Goal: Find specific page/section: Find specific page/section

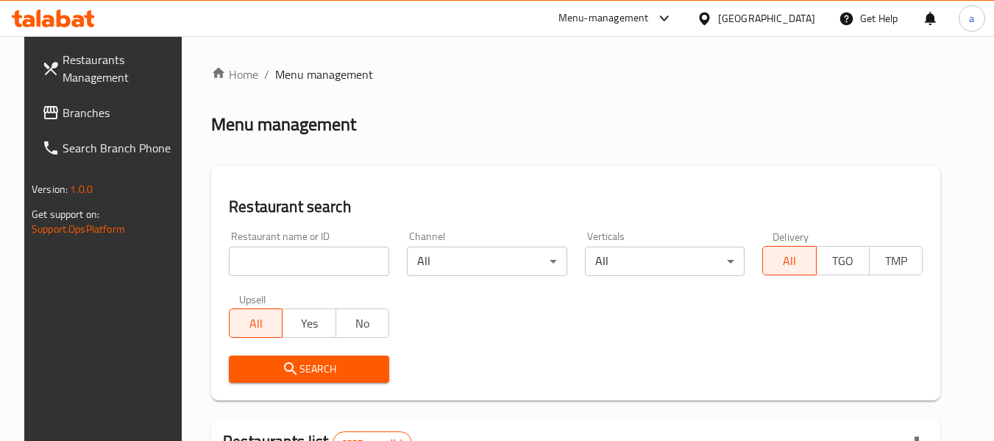
click at [63, 106] on span "Branches" at bounding box center [121, 113] width 116 height 18
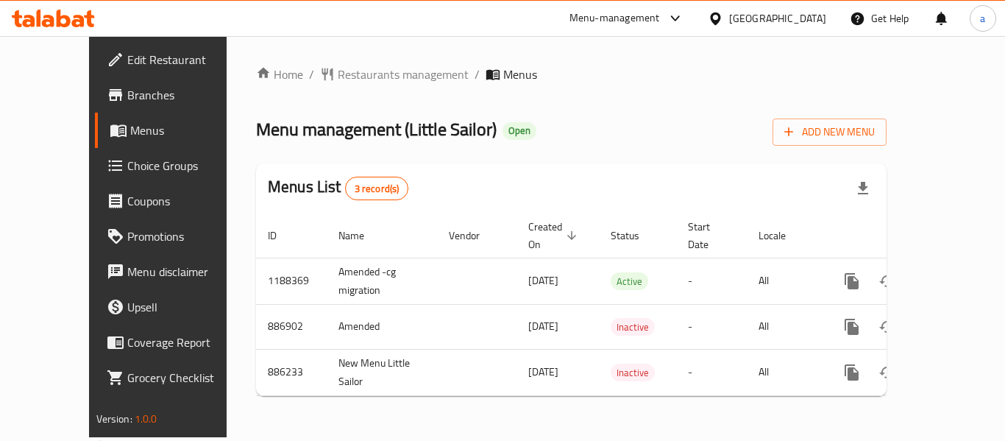
click at [383, 86] on div "Home / Restaurants management / Menus Menu management ( Little Sailor ) Open Ad…" at bounding box center [571, 236] width 631 height 342
click at [381, 74] on span "Restaurants management" at bounding box center [403, 74] width 131 height 18
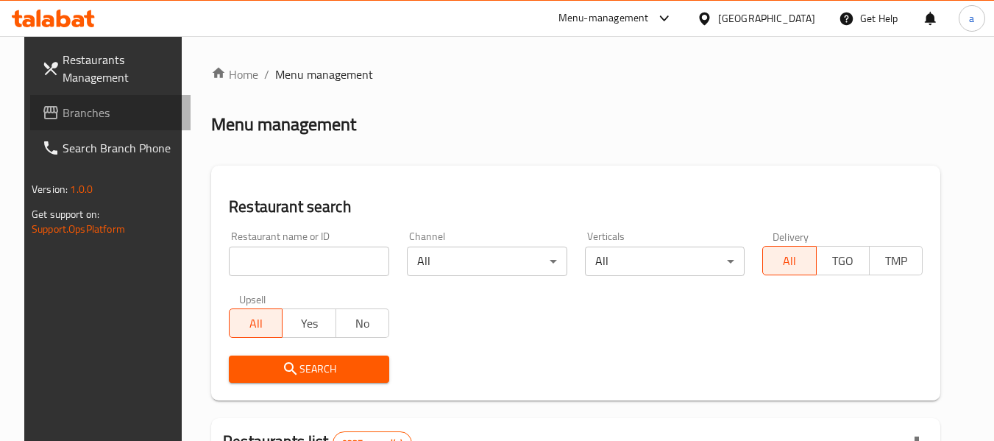
click at [63, 107] on span "Branches" at bounding box center [121, 113] width 116 height 18
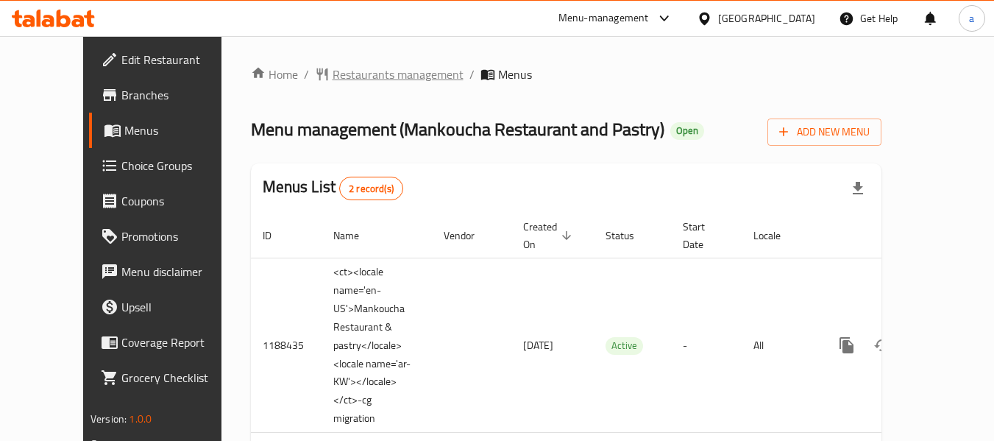
click at [361, 71] on span "Restaurants management" at bounding box center [398, 74] width 131 height 18
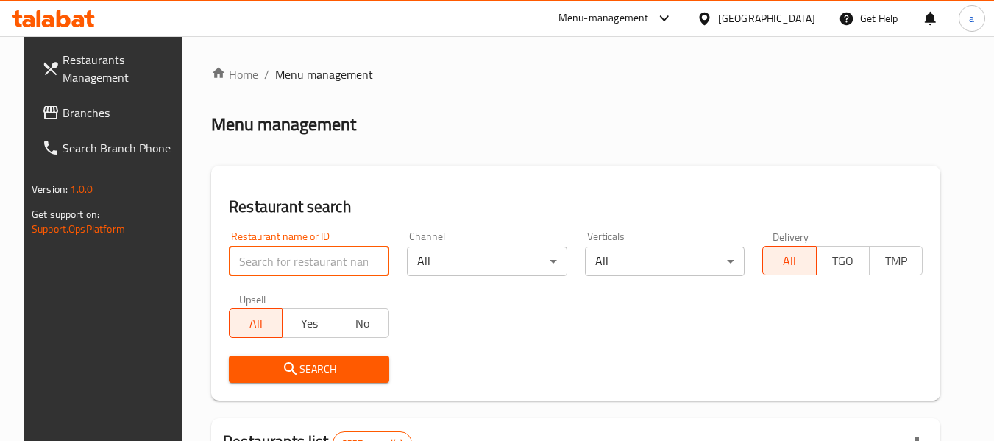
click at [302, 257] on input "search" at bounding box center [309, 260] width 160 height 29
paste input "17201"
type input "17201"
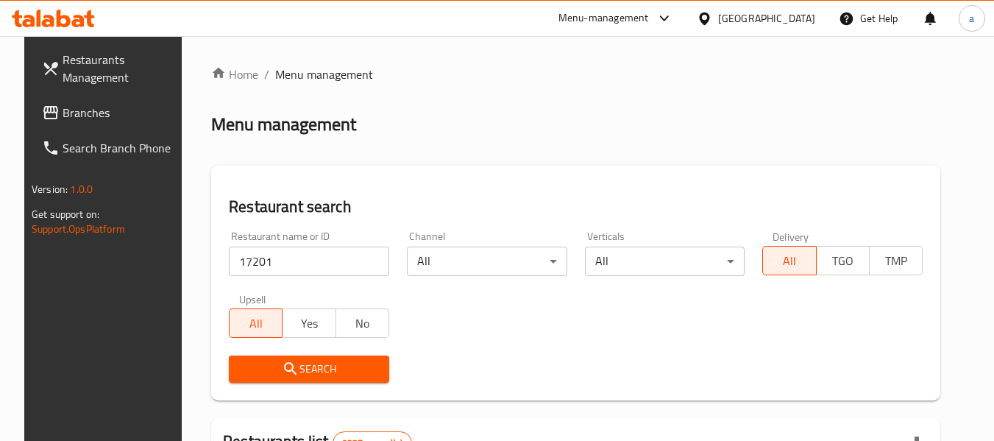
click at [282, 374] on icon "submit" at bounding box center [291, 369] width 18 height 18
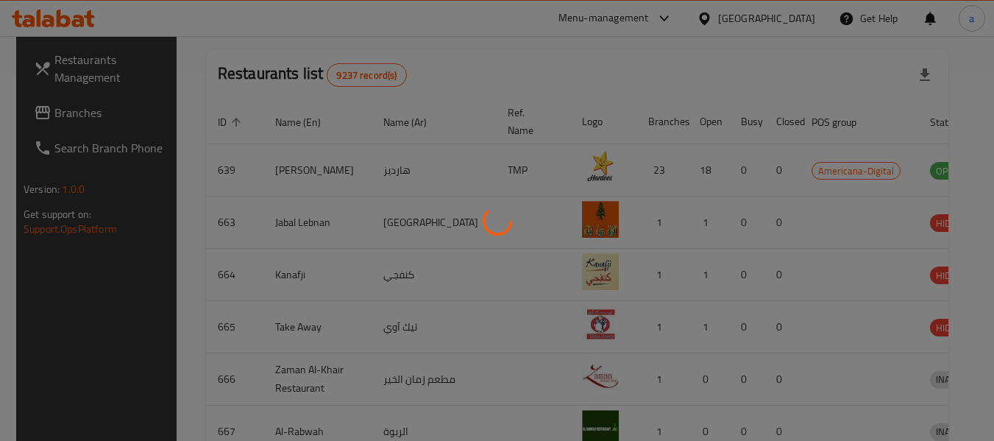
scroll to position [216, 0]
